Goal: Complete application form: Complete application form

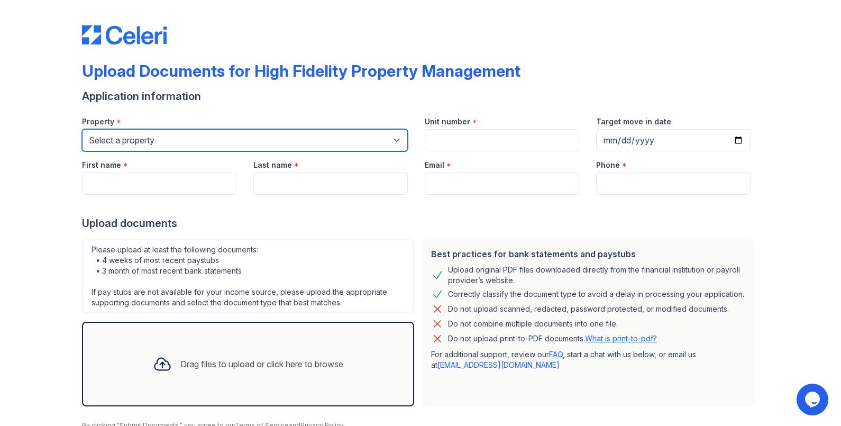
click at [159, 135] on select "Select a property 1007 North California Avenue 1023 N. Ashland Ave. 1028 N. Mar…" at bounding box center [245, 140] width 326 height 22
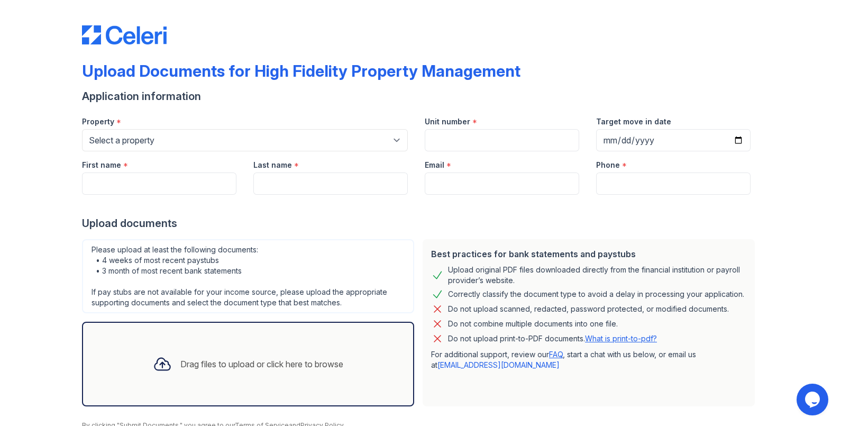
click at [199, 116] on div "Property *" at bounding box center [245, 118] width 326 height 21
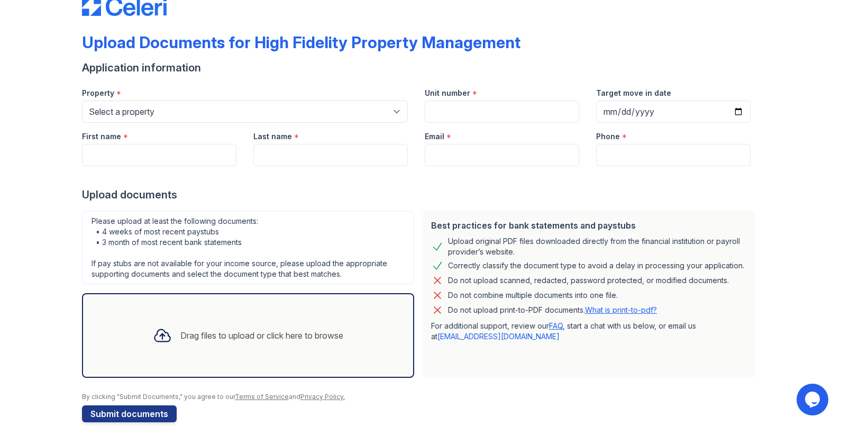
scroll to position [45, 0]
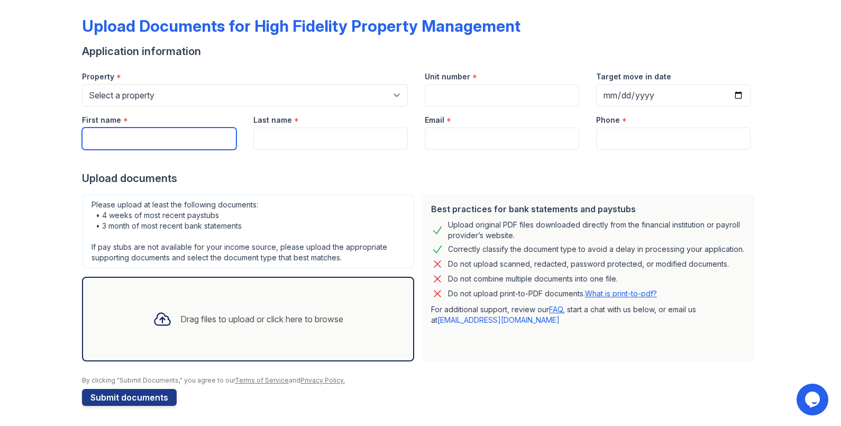
drag, startPoint x: 156, startPoint y: 128, endPoint x: 175, endPoint y: 136, distance: 20.4
click at [159, 130] on input "First name" at bounding box center [159, 138] width 154 height 22
type input "[PERSON_NAME]"
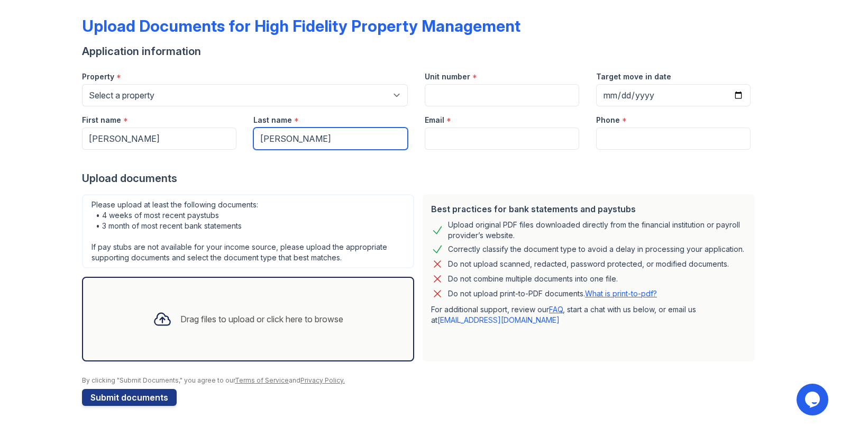
type input "[PERSON_NAME]"
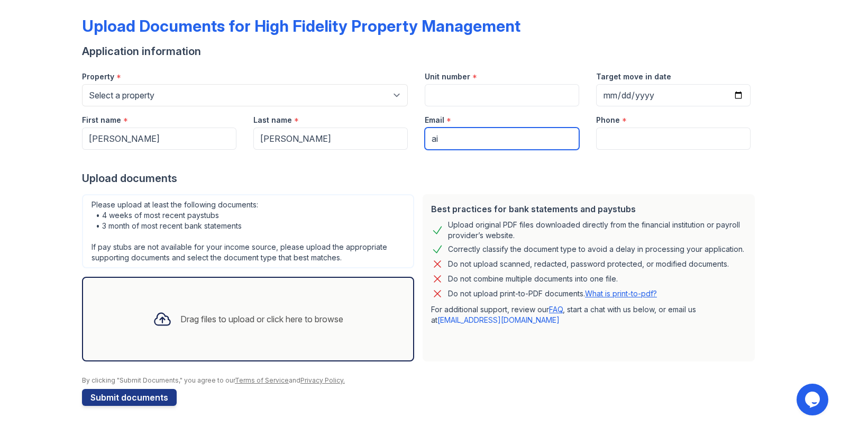
type input "a"
type input "[EMAIL_ADDRESS][PERSON_NAME][DOMAIN_NAME]"
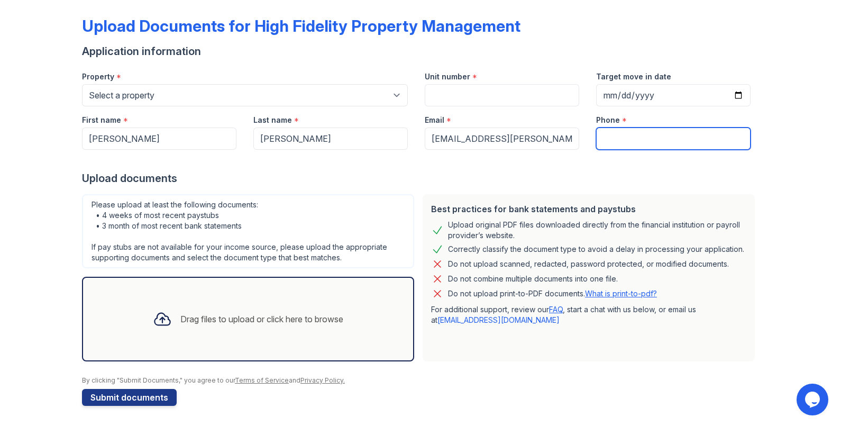
click at [622, 136] on input "Phone" at bounding box center [673, 138] width 154 height 22
type input "9"
type input "9492380695"
click at [643, 162] on div at bounding box center [420, 160] width 677 height 21
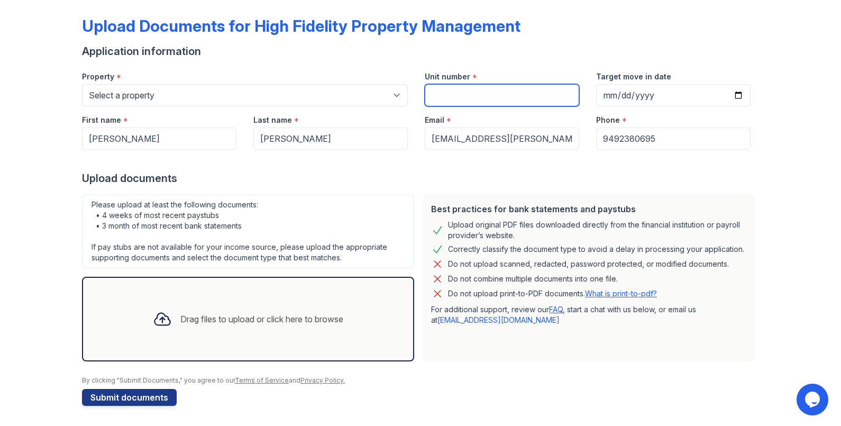
click at [498, 101] on input "Unit number" at bounding box center [502, 95] width 154 height 22
type input "#"
type input "#403"
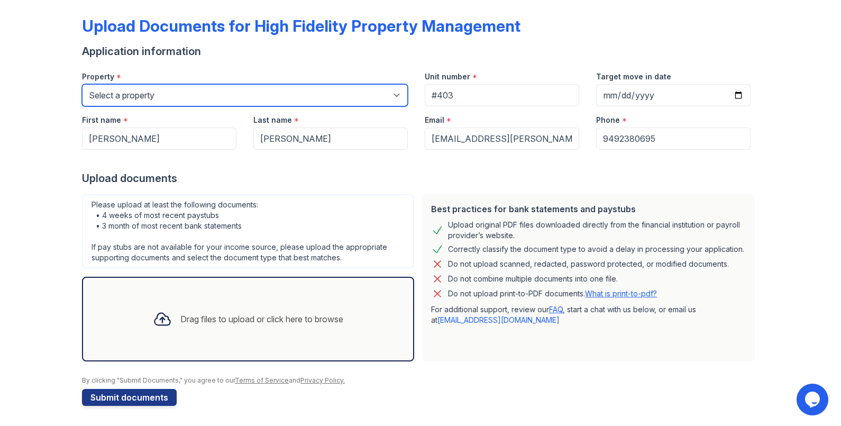
click at [289, 93] on select "Select a property 1007 North California Avenue 1023 N. Ashland Ave. 1028 N. Mar…" at bounding box center [245, 95] width 326 height 22
select select "1886"
click at [82, 84] on select "Select a property 1007 North California Avenue 1023 N. Ashland Ave. 1028 N. Mar…" at bounding box center [245, 95] width 326 height 22
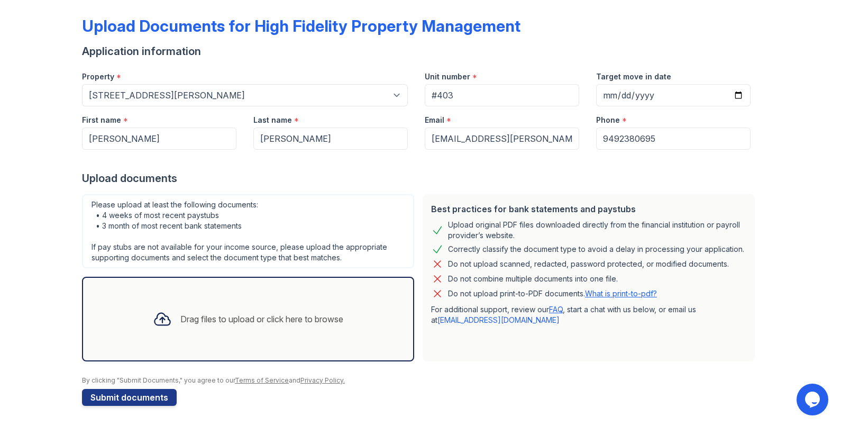
click at [624, 45] on div "Application information" at bounding box center [420, 51] width 677 height 15
click at [461, 100] on input "#403" at bounding box center [502, 95] width 154 height 22
type input "#407"
click at [737, 98] on input "Target move in date" at bounding box center [673, 95] width 154 height 22
type input "[DATE]"
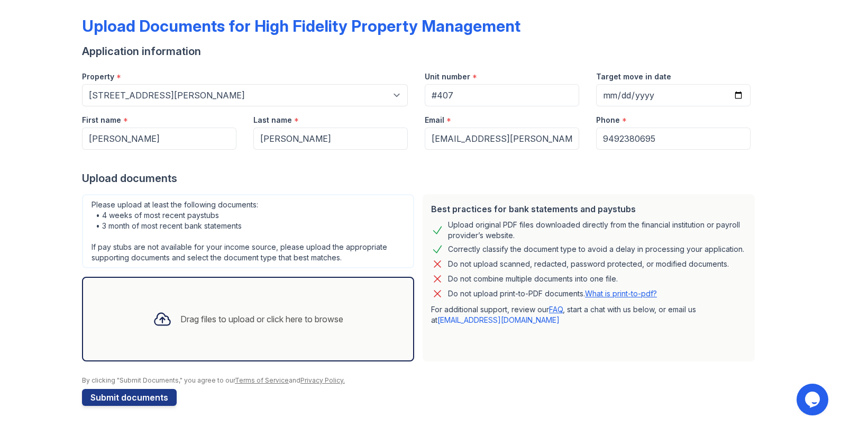
click at [710, 168] on div at bounding box center [420, 160] width 677 height 21
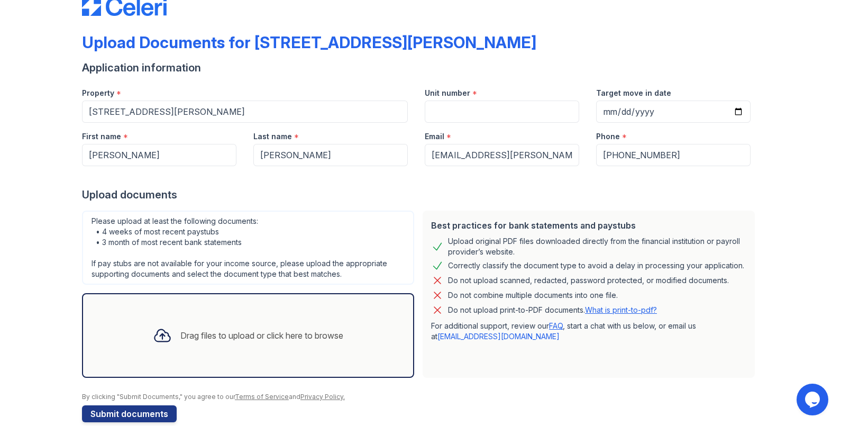
scroll to position [45, 0]
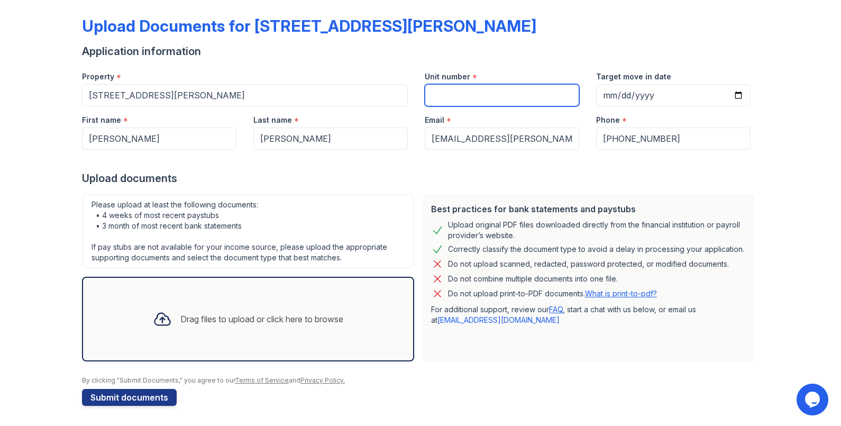
click at [482, 98] on input "Unit number" at bounding box center [502, 95] width 154 height 22
type input "#407"
click at [623, 51] on div "Application information" at bounding box center [420, 51] width 677 height 15
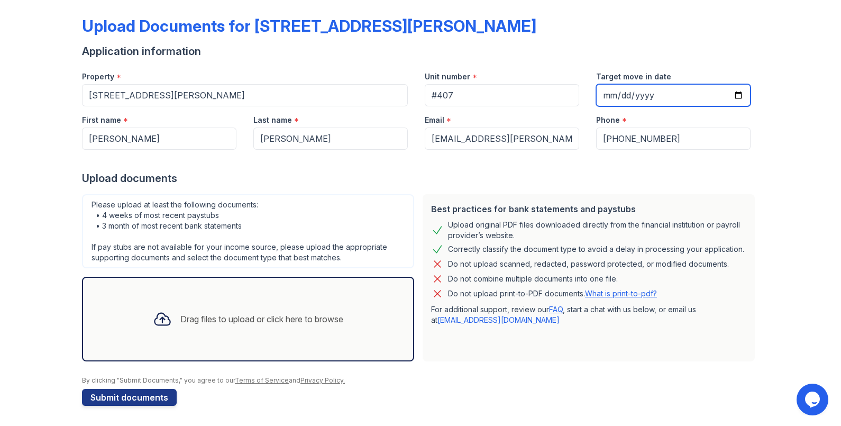
click at [734, 95] on input "Target move in date" at bounding box center [673, 95] width 154 height 22
type input "[DATE]"
click at [503, 151] on div at bounding box center [420, 160] width 677 height 21
click at [213, 309] on div "Drag files to upload or click here to browse" at bounding box center [247, 319] width 207 height 36
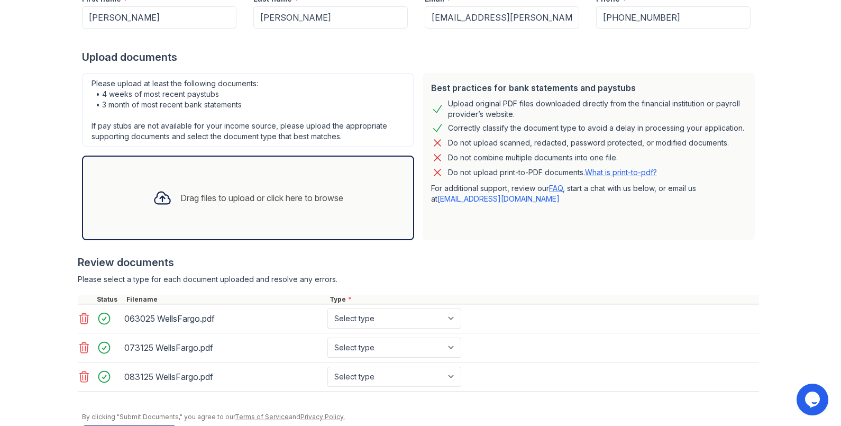
scroll to position [135, 0]
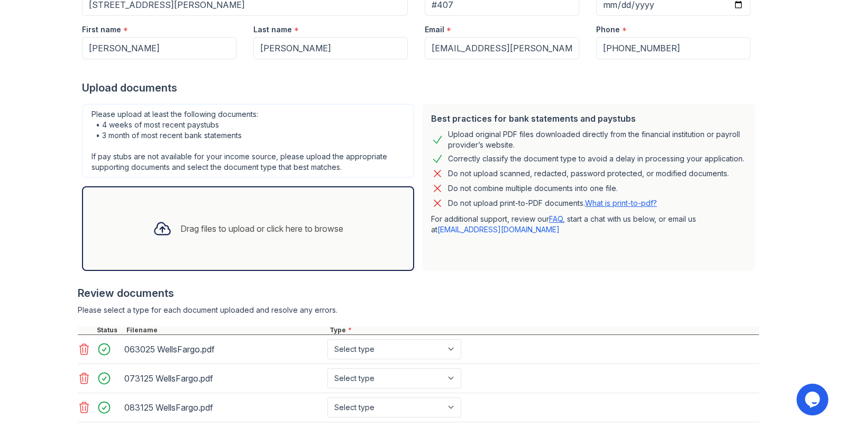
click at [235, 227] on div "Drag files to upload or click here to browse" at bounding box center [261, 228] width 163 height 13
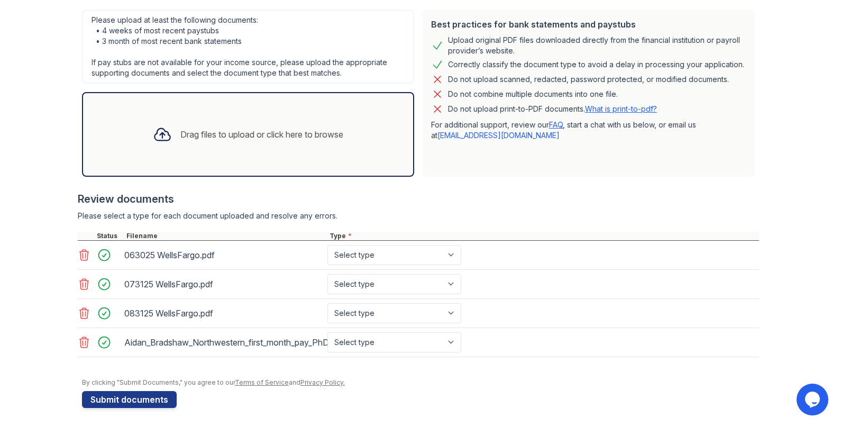
scroll to position [230, 0]
click at [524, 207] on div "Review documents Please select a type for each document uploaded and resolve an…" at bounding box center [418, 273] width 681 height 187
click at [451, 261] on select "Select type Paystub Bank Statement Offer Letter Tax Documents Benefit Award Let…" at bounding box center [394, 254] width 134 height 20
select select "bank_statement"
click at [327, 244] on select "Select type Paystub Bank Statement Offer Letter Tax Documents Benefit Award Let…" at bounding box center [394, 254] width 134 height 20
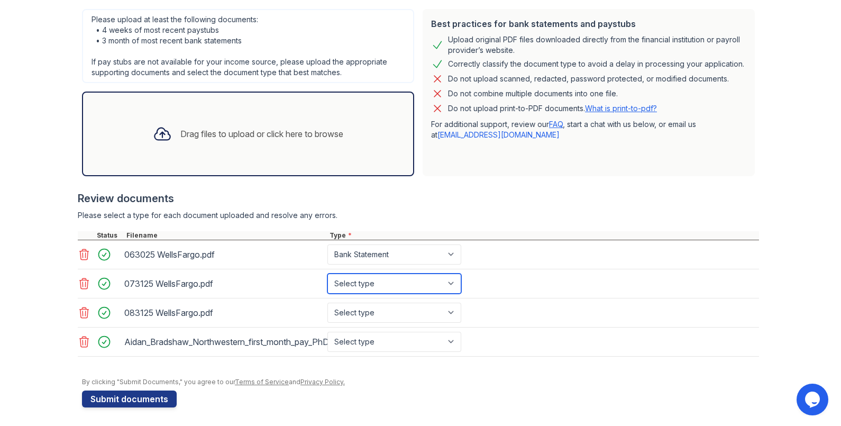
click at [412, 283] on select "Select type Paystub Bank Statement Offer Letter Tax Documents Benefit Award Let…" at bounding box center [394, 283] width 134 height 20
select select "bank_statement"
click at [327, 273] on select "Select type Paystub Bank Statement Offer Letter Tax Documents Benefit Award Let…" at bounding box center [394, 283] width 134 height 20
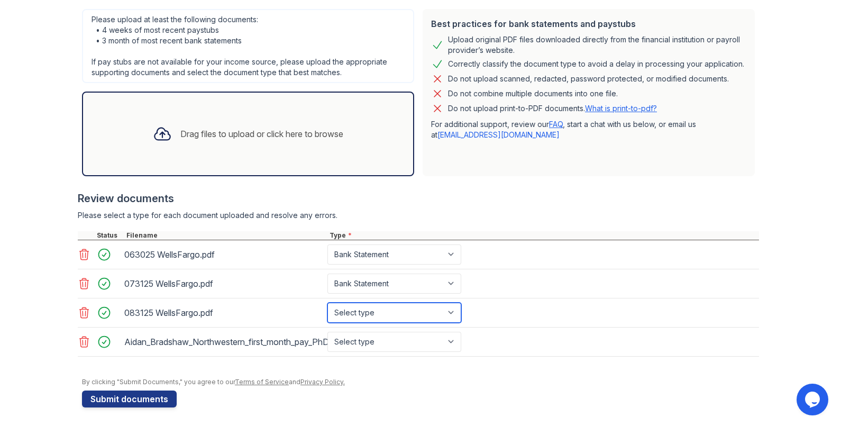
click at [406, 310] on select "Select type Paystub Bank Statement Offer Letter Tax Documents Benefit Award Let…" at bounding box center [394, 313] width 134 height 20
select select "bank_statement"
click at [327, 303] on select "Select type Paystub Bank Statement Offer Letter Tax Documents Benefit Award Let…" at bounding box center [394, 313] width 134 height 20
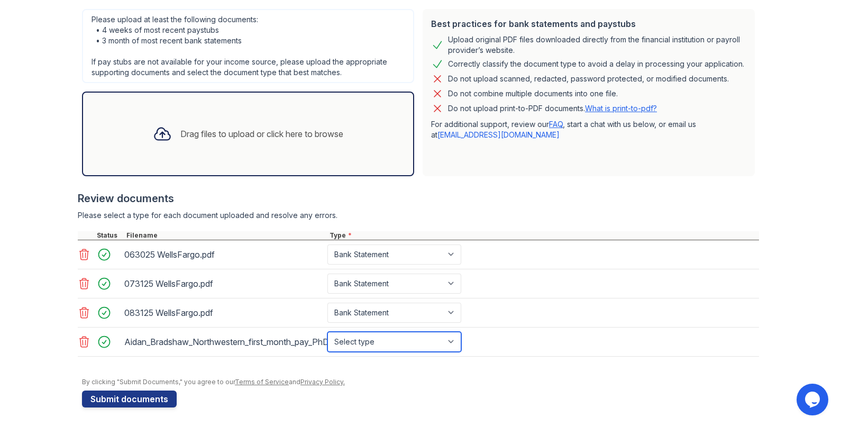
click at [374, 338] on select "Select type Paystub Bank Statement Offer Letter Tax Documents Benefit Award Let…" at bounding box center [394, 342] width 134 height 20
select select "paystub"
click at [327, 332] on select "Select type Paystub Bank Statement Offer Letter Tax Documents Benefit Award Let…" at bounding box center [394, 342] width 134 height 20
click at [364, 381] on div "By clicking "Submit Documents," you agree to our Terms of Service and Privacy P…" at bounding box center [420, 382] width 677 height 8
click at [138, 397] on button "Submit documents" at bounding box center [129, 398] width 95 height 17
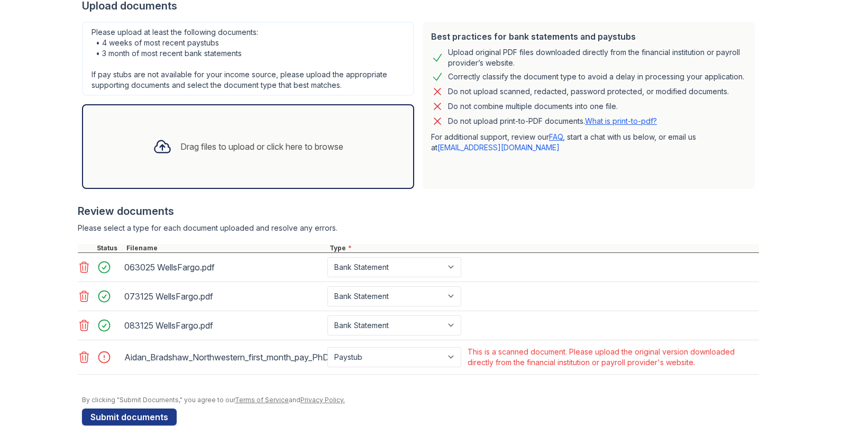
scroll to position [264, 0]
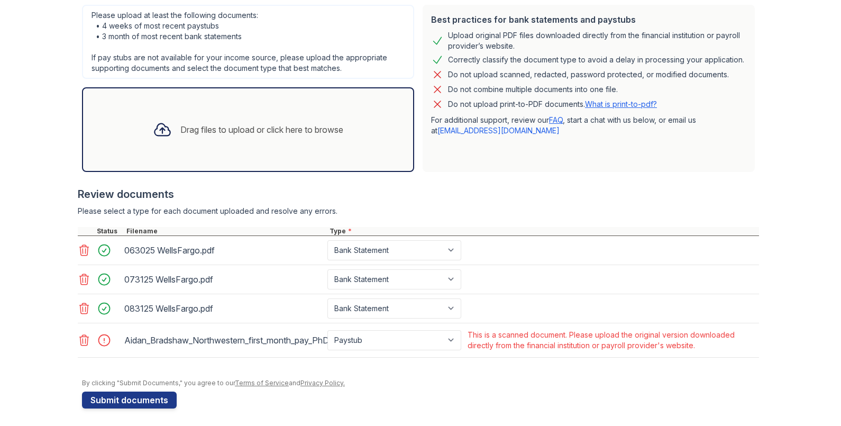
drag, startPoint x: 663, startPoint y: 335, endPoint x: 697, endPoint y: 342, distance: 34.5
click at [697, 342] on div "This is a scanned document. Please upload the original version downloaded direc…" at bounding box center [612, 339] width 289 height 21
drag, startPoint x: 697, startPoint y: 342, endPoint x: 717, endPoint y: 349, distance: 21.4
click at [717, 349] on div "This is a scanned document. Please upload the original version downloaded direc…" at bounding box center [612, 339] width 294 height 25
click at [714, 353] on div "Aidan_Bradshaw_Northwestern_first_month_pay_PhD.pdf Paystub Bank Statement Offe…" at bounding box center [418, 340] width 681 height 34
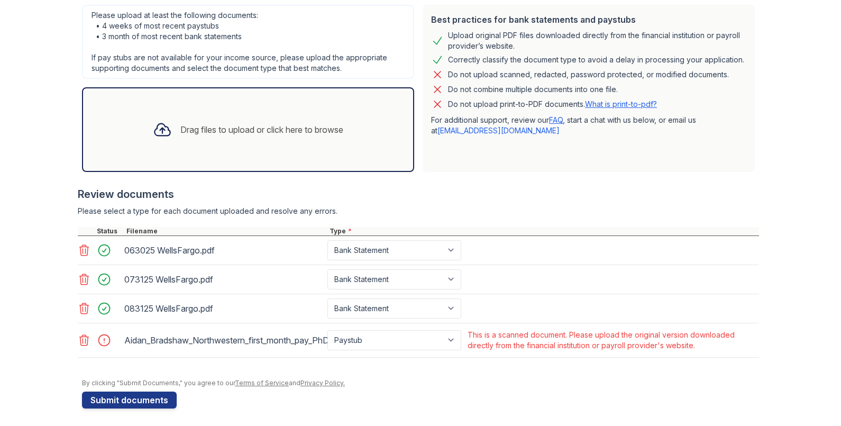
click at [80, 335] on icon at bounding box center [84, 340] width 9 height 11
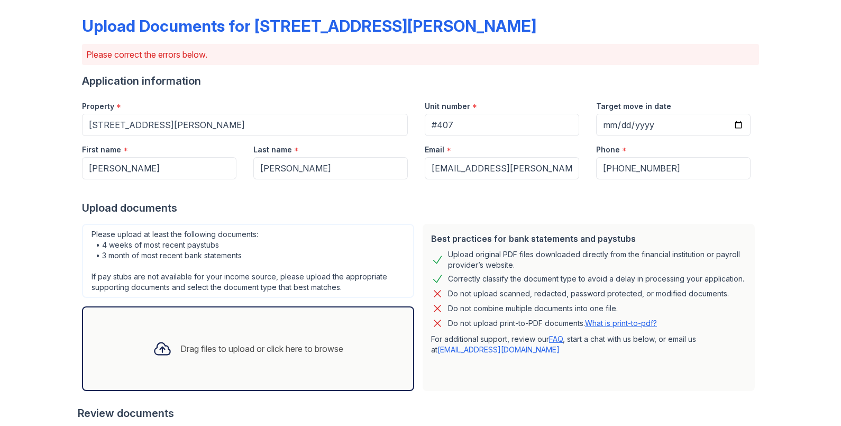
scroll to position [231, 0]
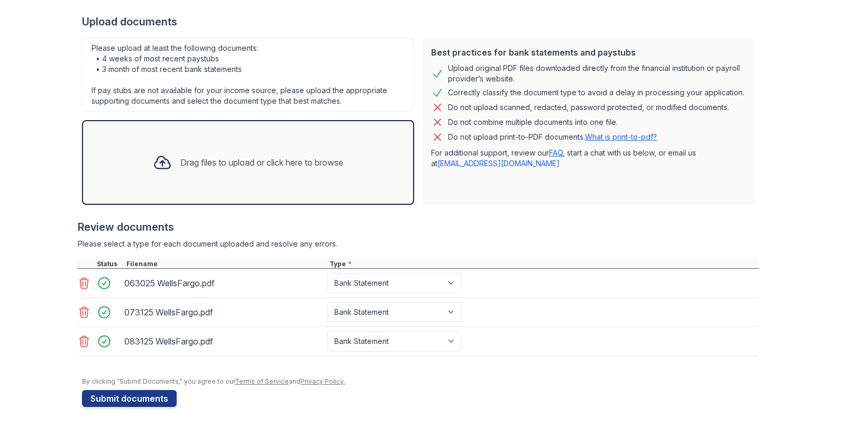
click at [257, 152] on div "Drag files to upload or click here to browse" at bounding box center [247, 162] width 207 height 36
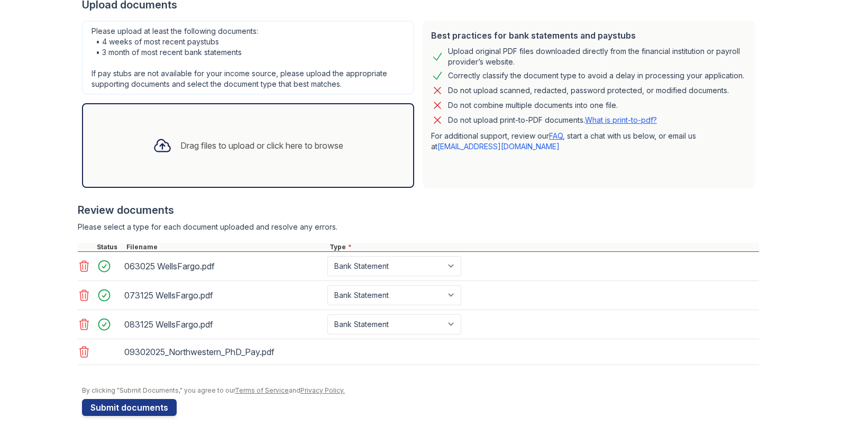
scroll to position [257, 0]
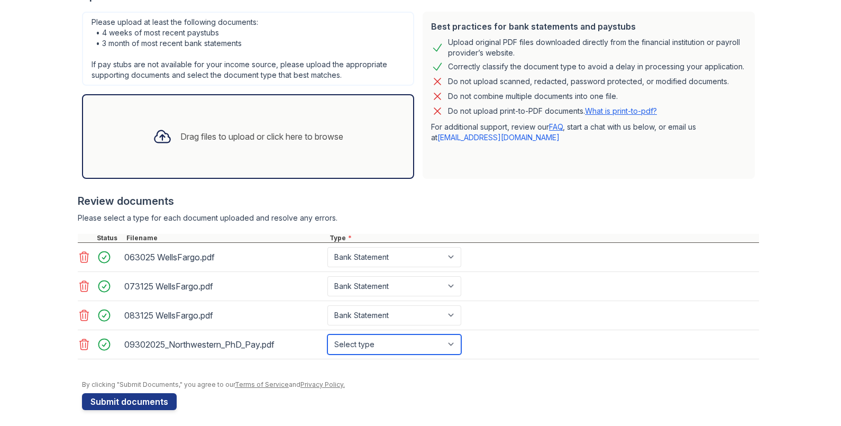
click at [446, 342] on select "Select type Paystub Bank Statement Offer Letter Tax Documents Benefit Award Let…" at bounding box center [394, 344] width 134 height 20
click at [327, 334] on select "Select type Paystub Bank Statement Offer Letter Tax Documents Benefit Award Let…" at bounding box center [394, 344] width 134 height 20
click at [445, 340] on select "Select type Paystub Bank Statement Offer Letter Tax Documents Benefit Award Let…" at bounding box center [394, 344] width 134 height 20
select select "paystub"
click at [327, 334] on select "Select type Paystub Bank Statement Offer Letter Tax Documents Benefit Award Let…" at bounding box center [394, 344] width 134 height 20
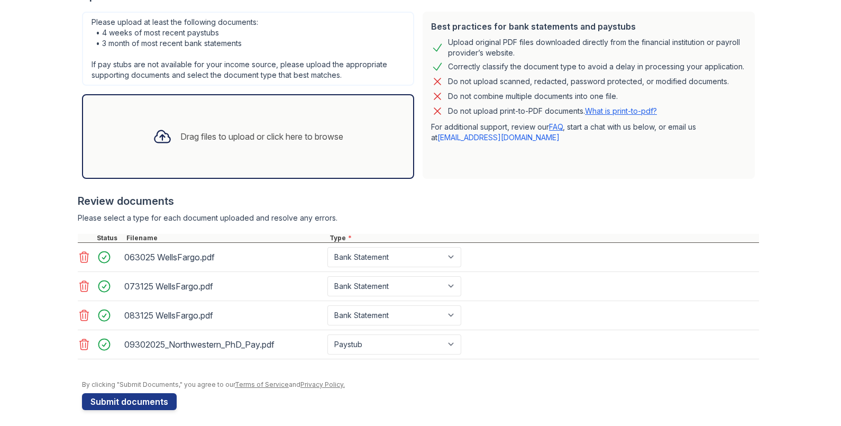
click at [465, 391] on form "Application information Property * 1706 Sherman Avenue Unit number * #407 Targe…" at bounding box center [420, 135] width 677 height 548
click at [123, 402] on button "Submit documents" at bounding box center [129, 401] width 95 height 17
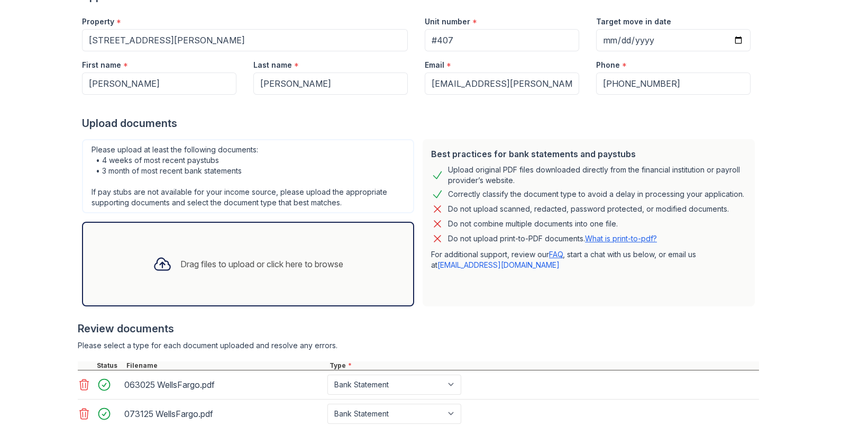
scroll to position [265, 0]
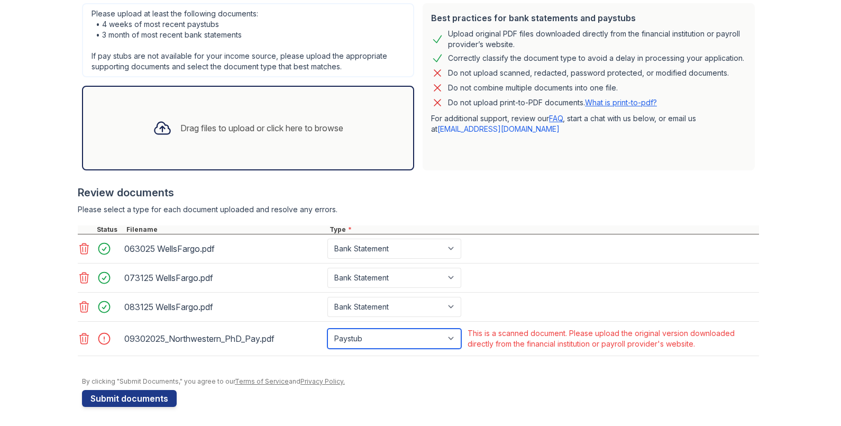
click at [424, 336] on select "Paystub Bank Statement Offer Letter Tax Documents Benefit Award Letter Investme…" at bounding box center [394, 338] width 134 height 20
select select "other"
click at [327, 328] on select "Paystub Bank Statement Offer Letter Tax Documents Benefit Award Letter Investme…" at bounding box center [394, 338] width 134 height 20
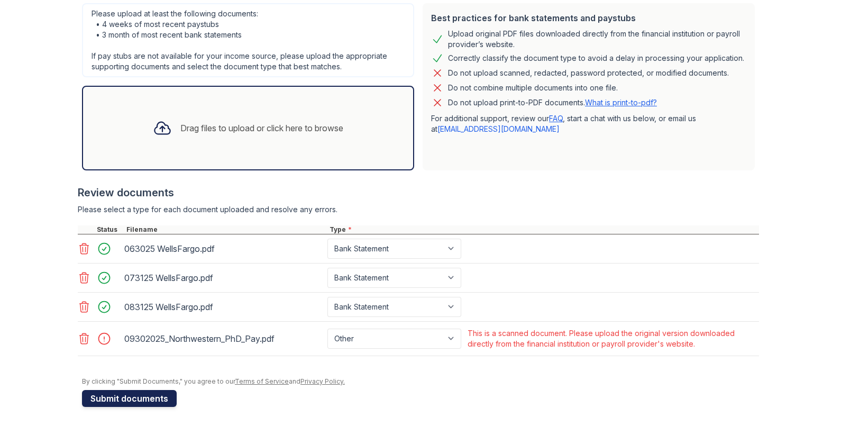
click at [135, 399] on button "Submit documents" at bounding box center [129, 398] width 95 height 17
